Goal: Find specific page/section: Find specific page/section

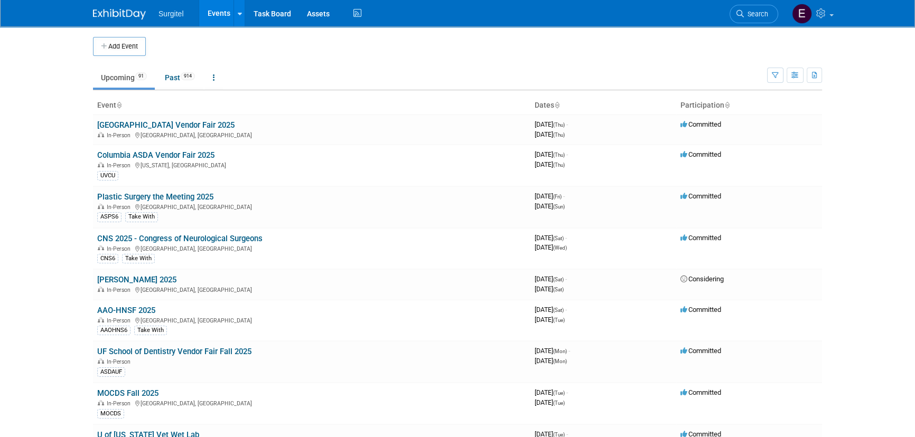
click at [750, 10] on link "Search" at bounding box center [753, 14] width 49 height 18
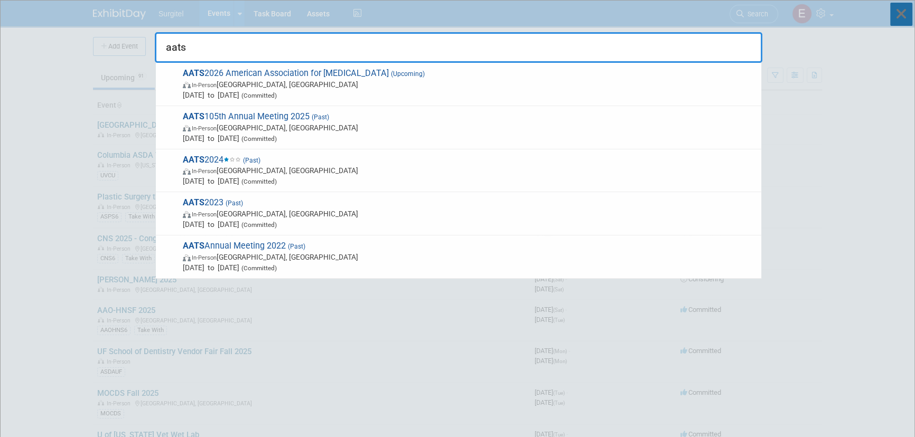
click at [908, 6] on icon at bounding box center [901, 14] width 22 height 23
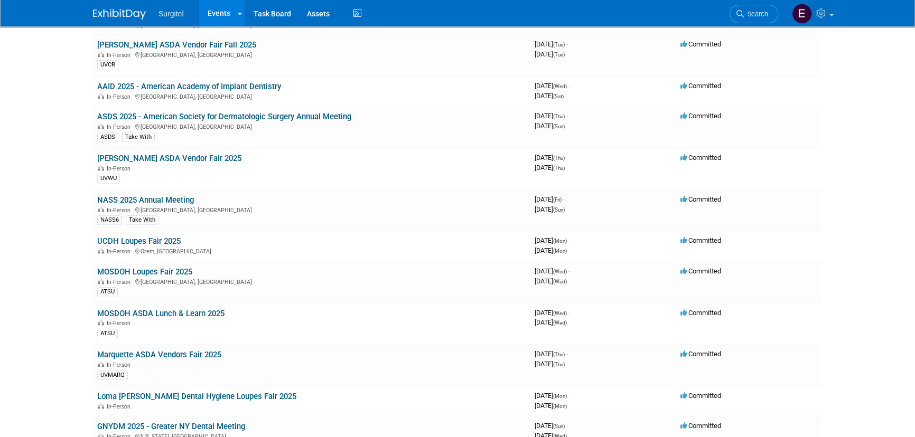
scroll to position [1488, 0]
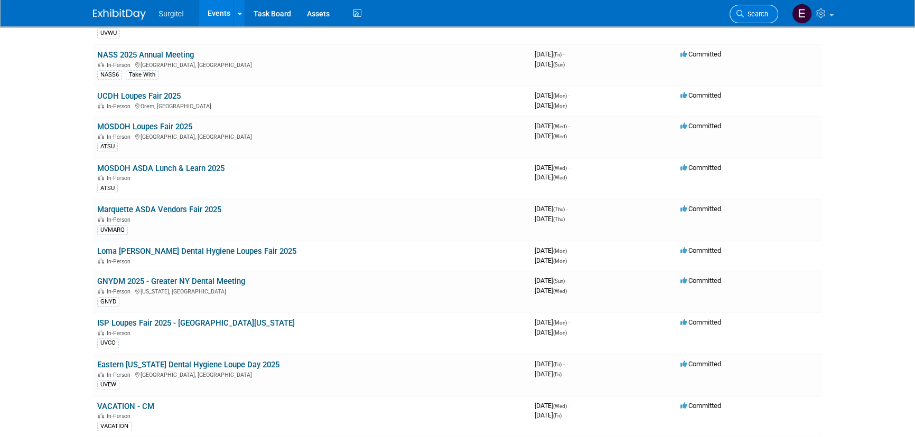
click at [761, 11] on span "Search" at bounding box center [756, 14] width 24 height 8
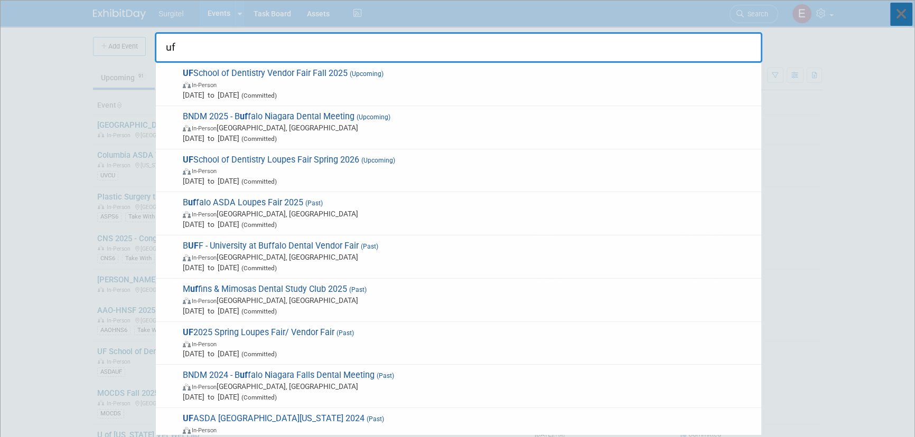
click at [903, 6] on icon at bounding box center [901, 14] width 22 height 23
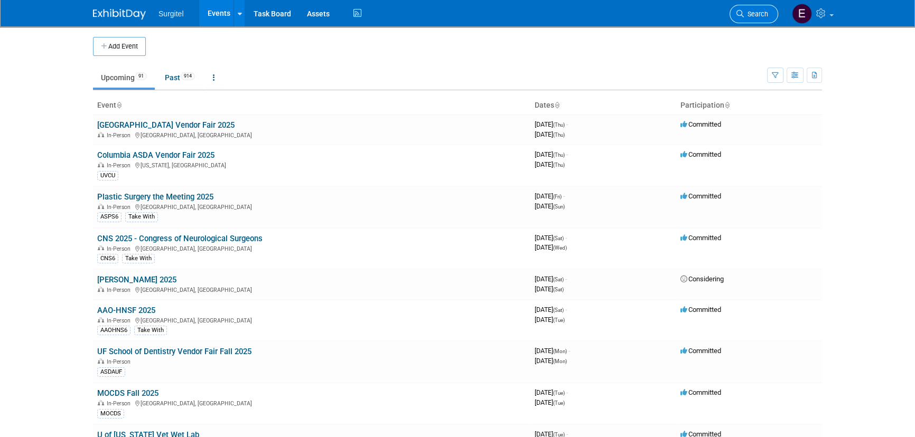
click at [742, 11] on icon at bounding box center [739, 13] width 7 height 7
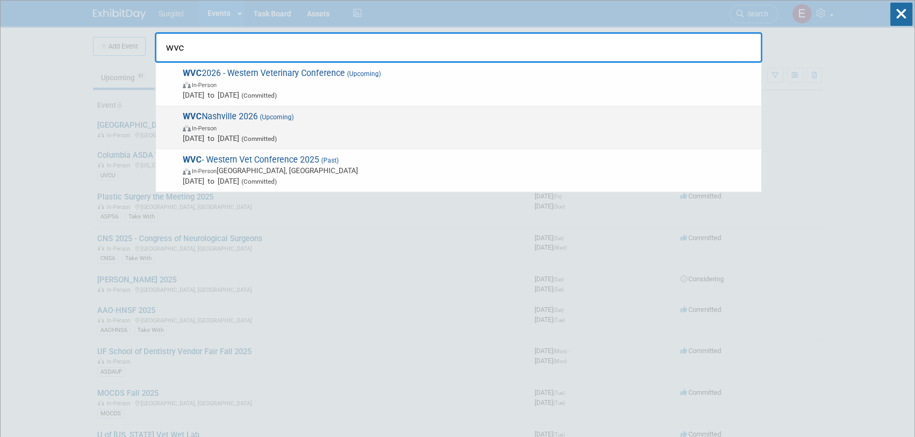
type input "wvc"
click at [312, 128] on span "In-Person" at bounding box center [469, 128] width 573 height 11
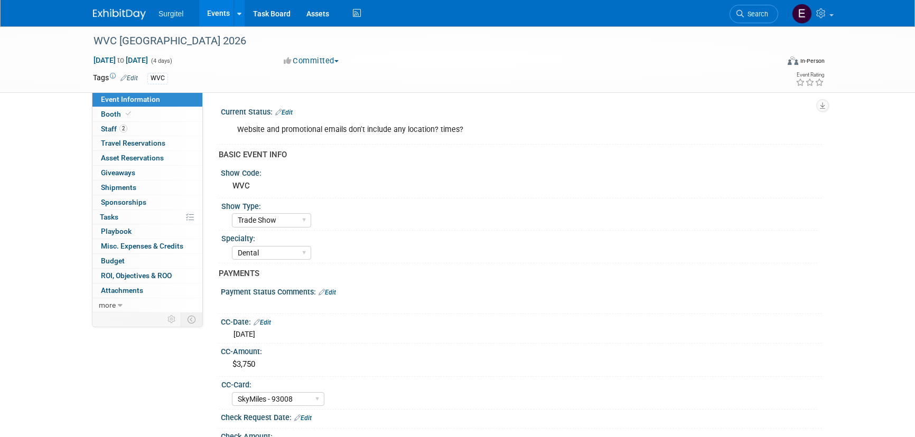
select select "Trade Show"
select select "Dental"
select select "SkyMiles - 93008"
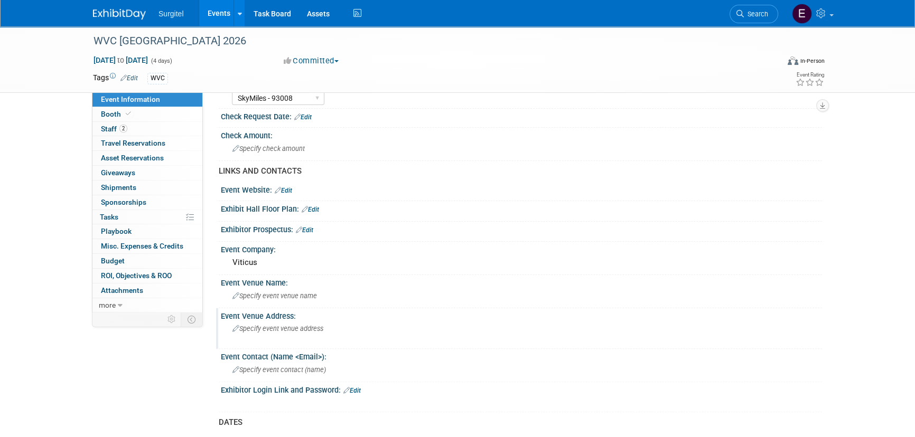
scroll to position [432, 0]
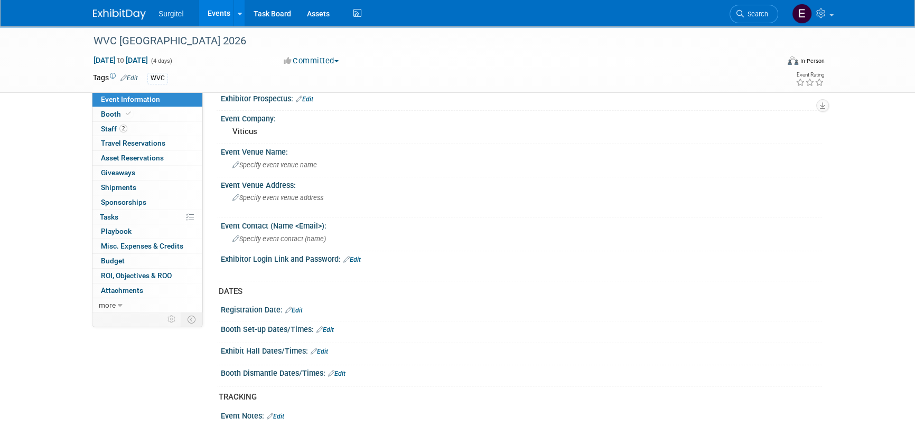
click at [211, 11] on link "Events" at bounding box center [218, 13] width 39 height 26
